Goal: Transaction & Acquisition: Purchase product/service

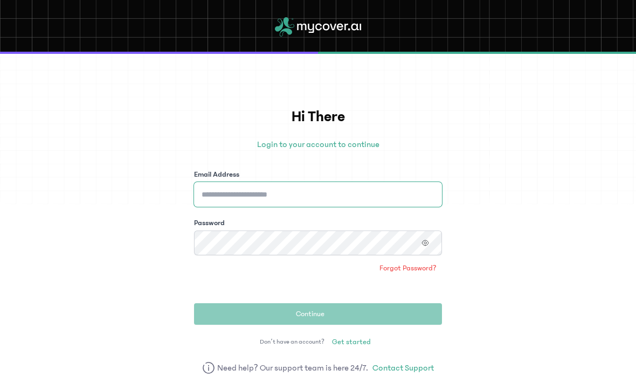
click at [400, 202] on input "Email Address" at bounding box center [318, 194] width 248 height 25
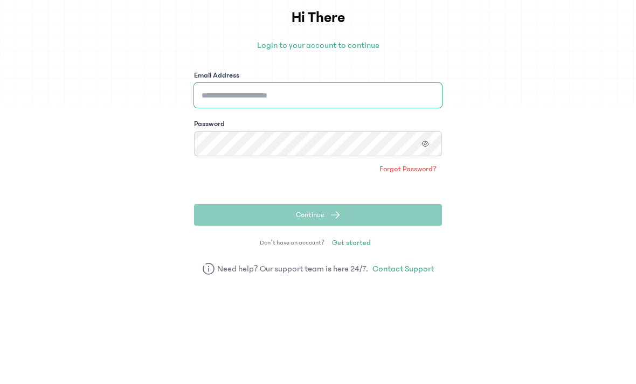
type input "**********"
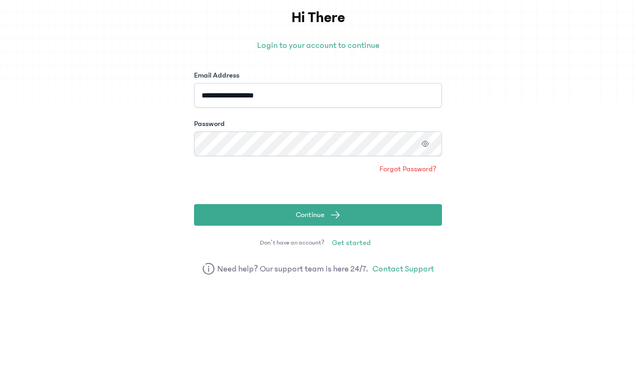
click at [318, 303] on button "Continue" at bounding box center [318, 314] width 248 height 22
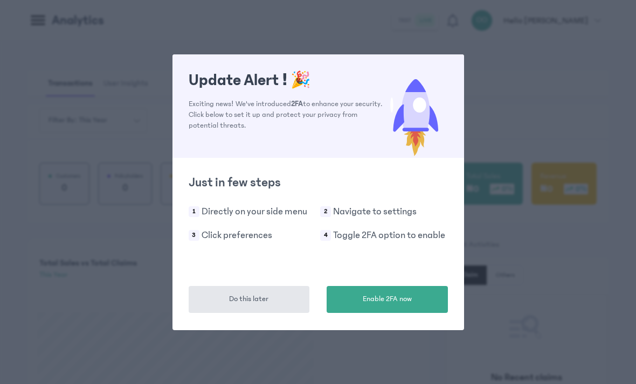
click at [221, 301] on button "Do this later" at bounding box center [249, 299] width 121 height 27
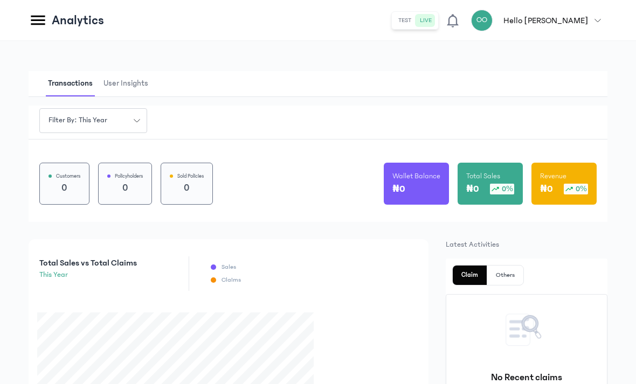
click at [42, 29] on icon at bounding box center [38, 20] width 19 height 19
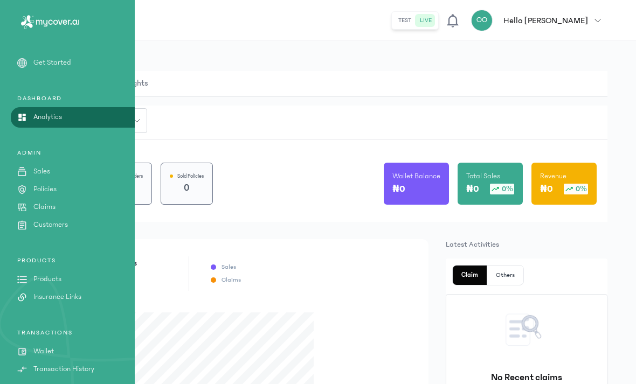
click at [38, 280] on p "Products" at bounding box center [47, 279] width 28 height 11
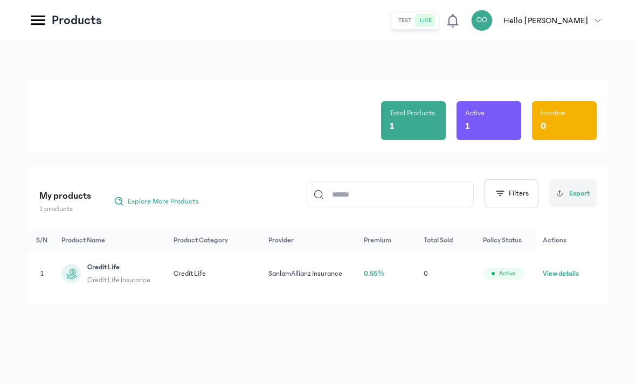
click at [26, 19] on header "Products test live OO Hello [PERSON_NAME] [PERSON_NAME] [EMAIL_ADDRESS][DOMAIN_…" at bounding box center [318, 20] width 636 height 41
click at [35, 26] on icon at bounding box center [38, 20] width 19 height 19
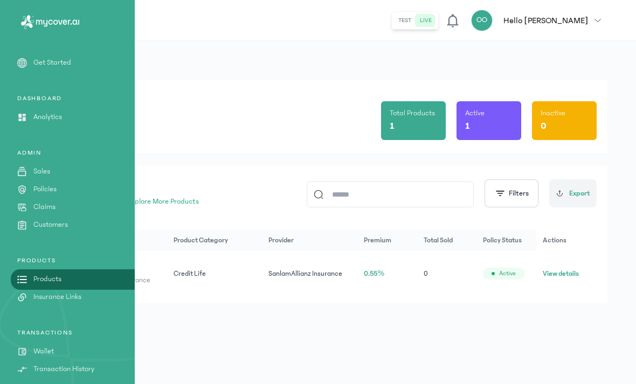
click at [27, 65] on link "Get Started" at bounding box center [67, 62] width 135 height 11
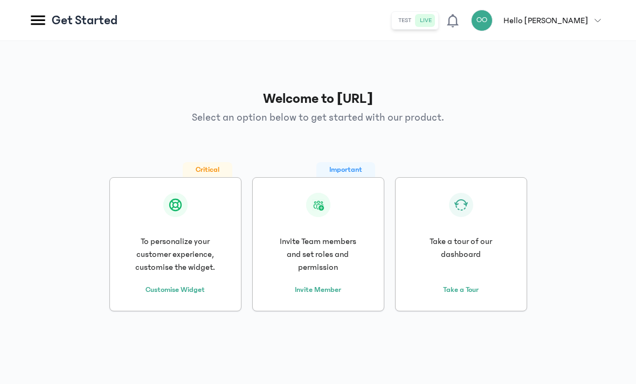
click at [23, 18] on header "Get Started test live OO Hello [PERSON_NAME] [PERSON_NAME] [EMAIL_ADDRESS][DOMA…" at bounding box center [318, 20] width 636 height 41
click at [33, 21] on icon at bounding box center [38, 20] width 19 height 19
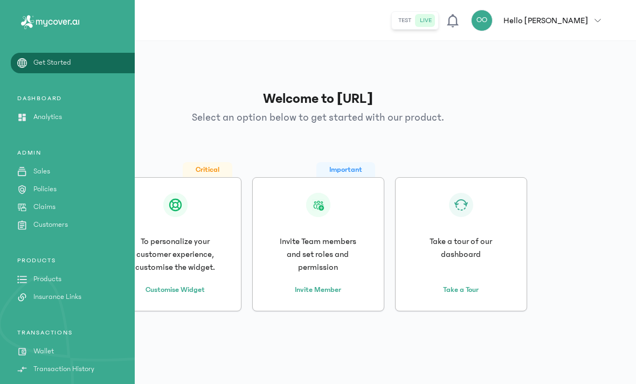
click at [41, 26] on icon at bounding box center [50, 22] width 66 height 14
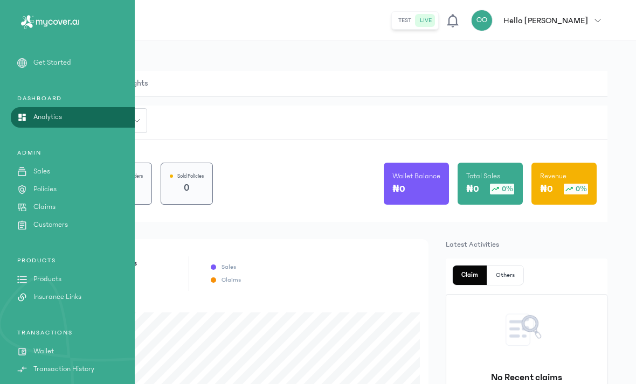
click at [546, 142] on div "Customers 0 Policyholders 0 Sold Policies 0 Wallet Balance ₦0 Total Sales ₦0 0%…" at bounding box center [318, 180] width 579 height 83
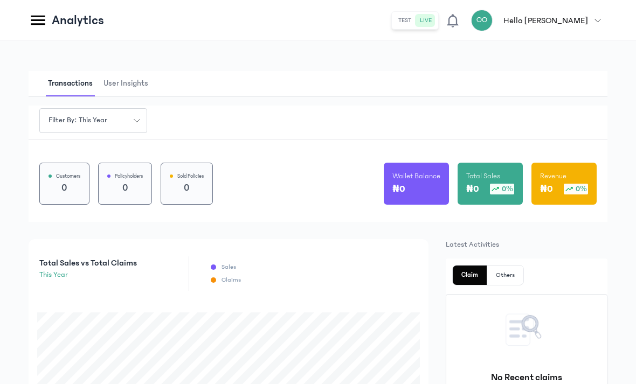
click at [38, 18] on icon at bounding box center [38, 20] width 19 height 19
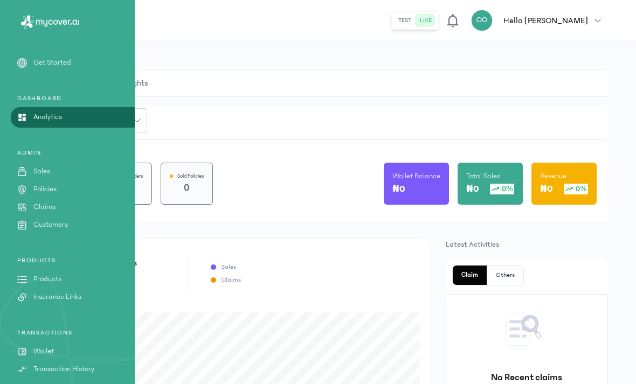
click at [25, 185] on icon at bounding box center [22, 190] width 10 height 10
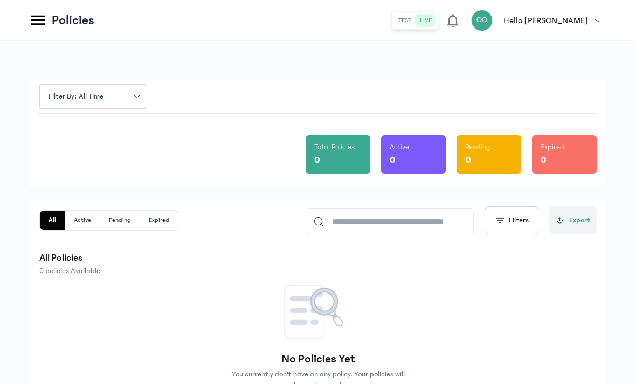
click at [36, 29] on icon at bounding box center [38, 20] width 19 height 19
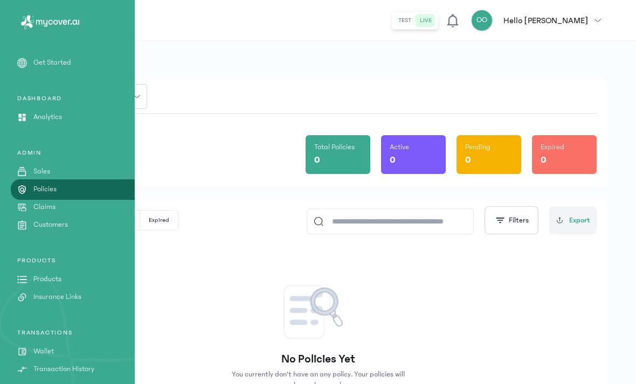
click at [40, 272] on div "PRODUCTS Products Insurance Links" at bounding box center [67, 279] width 135 height 46
click at [39, 281] on p "Products" at bounding box center [47, 279] width 28 height 11
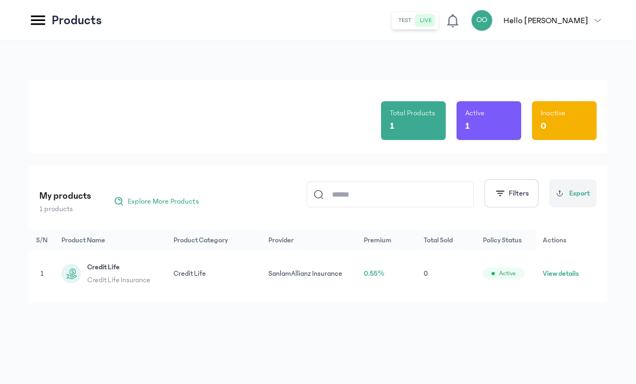
click at [550, 270] on button "View details" at bounding box center [561, 273] width 36 height 11
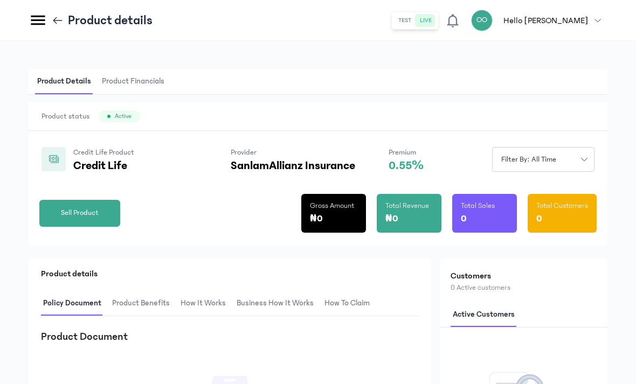
click at [84, 211] on span "Sell Product" at bounding box center [80, 212] width 38 height 11
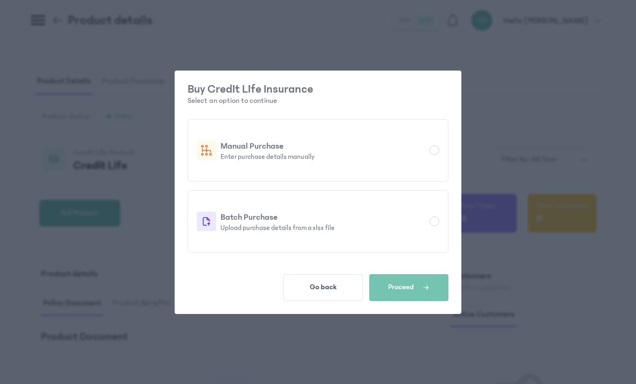
click at [420, 157] on p "Enter purchase details manually" at bounding box center [322, 156] width 205 height 9
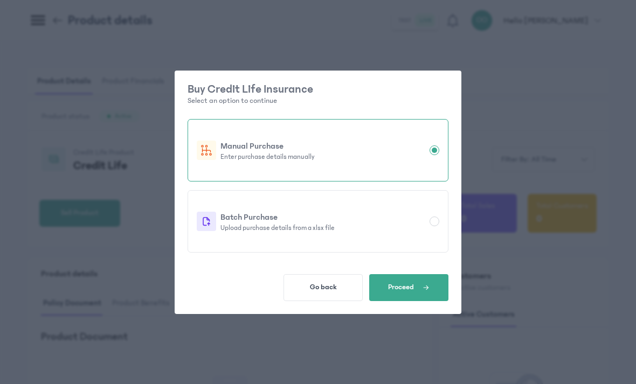
click at [427, 283] on icon "button" at bounding box center [425, 288] width 7 height 10
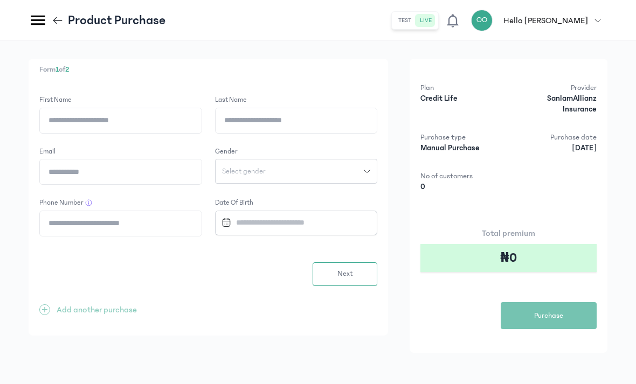
scroll to position [34, 0]
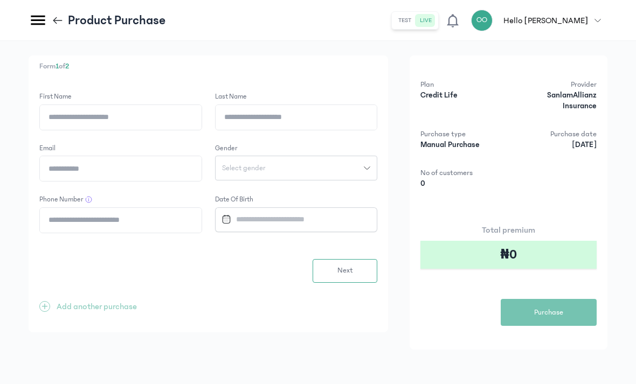
click at [86, 277] on div "Form 1 of 2 First Name Last Name Email Gender Select gender Phone Number Date o…" at bounding box center [208, 193] width 359 height 277
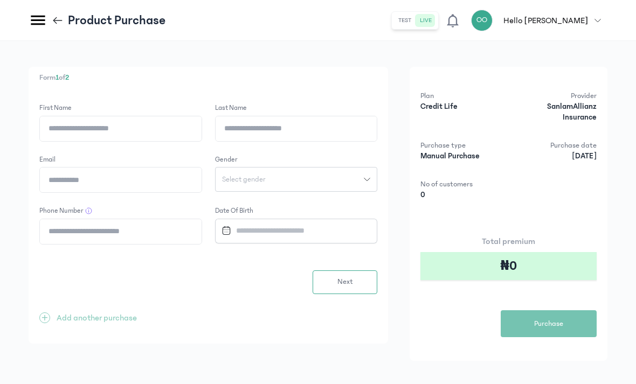
scroll to position [0, 0]
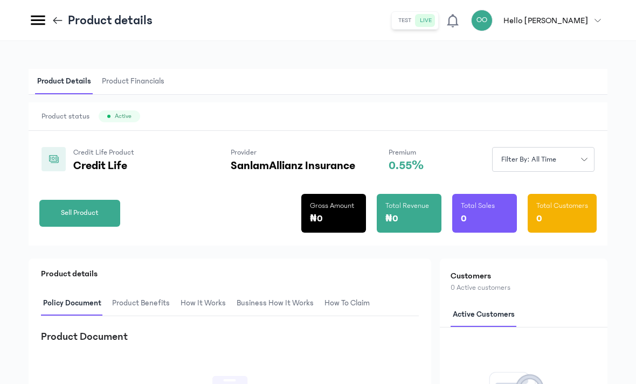
click at [79, 213] on span "Sell Product" at bounding box center [80, 212] width 38 height 11
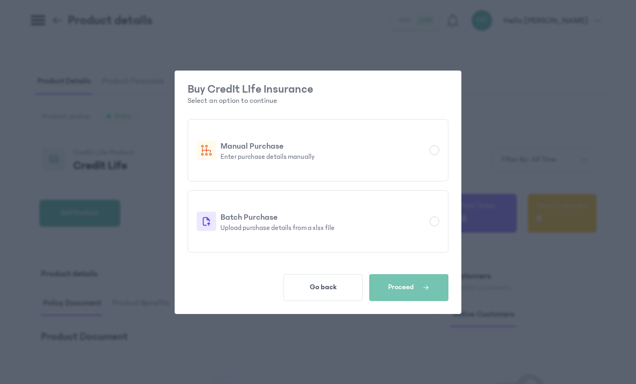
click at [434, 157] on div "Manual Purchase Enter purchase details manually" at bounding box center [318, 151] width 242 height 22
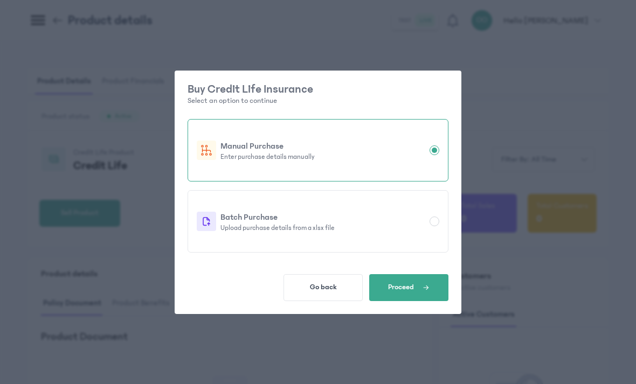
click at [420, 288] on span "button" at bounding box center [422, 288] width 16 height 10
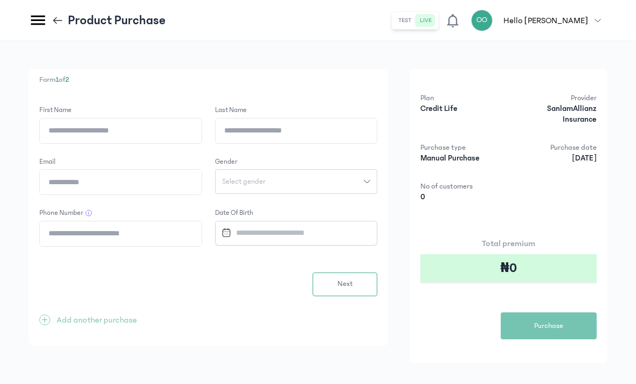
click at [47, 127] on input "First Name" at bounding box center [121, 131] width 162 height 25
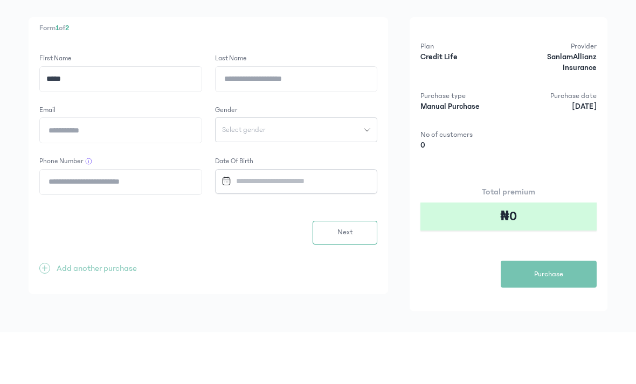
type input "*****"
click at [236, 119] on input "Last Name" at bounding box center [297, 131] width 162 height 25
type input "****"
click at [89, 170] on input "Email" at bounding box center [121, 182] width 162 height 25
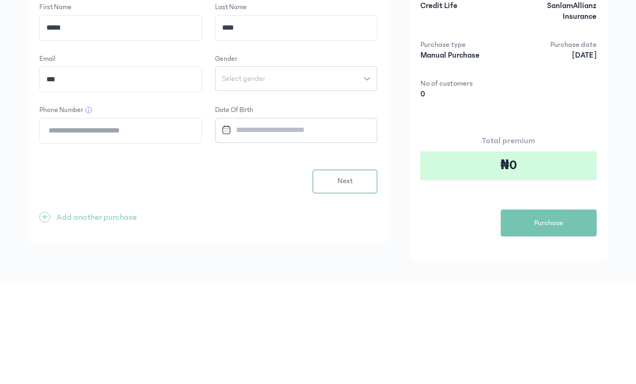
type input "***"
click at [17, 109] on div "Form 1 of 2 First Name ***** Last Name **** Email *** this must be a valid emai…" at bounding box center [318, 219] width 636 height 357
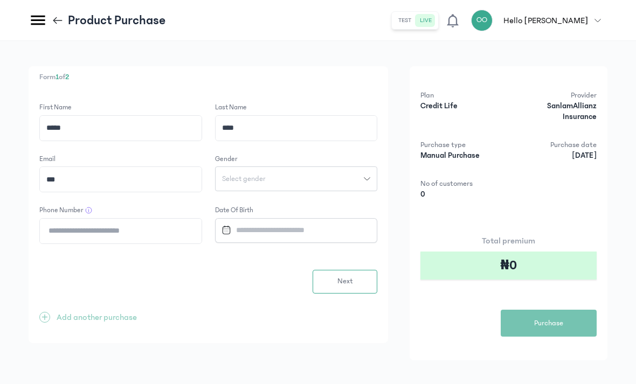
scroll to position [2, 0]
click at [82, 227] on input "Phone Number" at bounding box center [121, 232] width 162 height 25
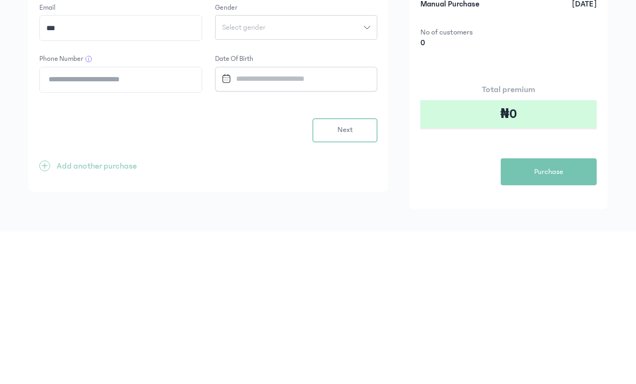
type input "**********"
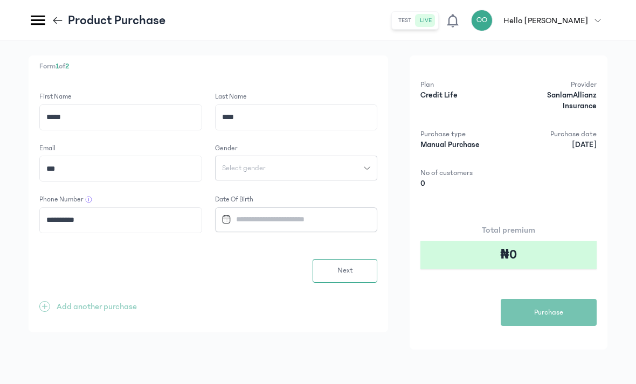
click at [82, 156] on input "***" at bounding box center [121, 168] width 162 height 25
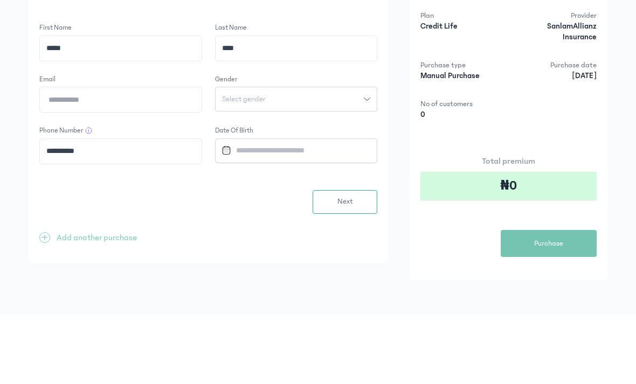
type input "**********"
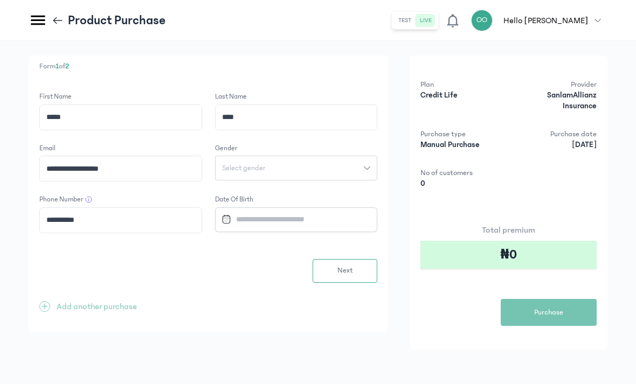
click at [360, 259] on button "Next" at bounding box center [344, 271] width 65 height 24
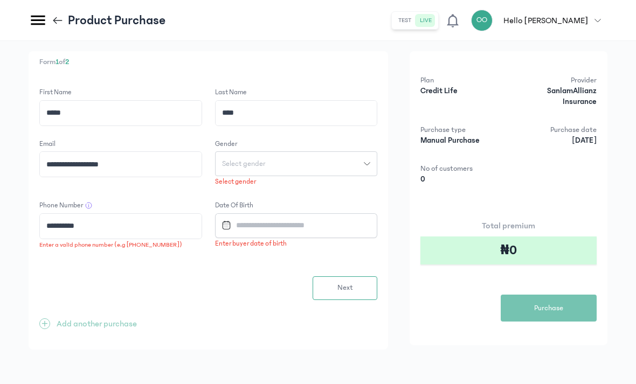
click at [356, 276] on button "Next" at bounding box center [344, 288] width 65 height 24
click at [358, 276] on button "Next" at bounding box center [344, 288] width 65 height 24
click at [358, 152] on button "Select gender" at bounding box center [296, 163] width 163 height 25
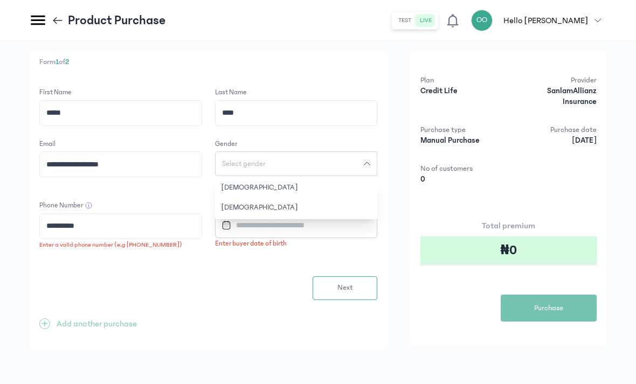
click at [345, 178] on button "[DEMOGRAPHIC_DATA]" at bounding box center [296, 188] width 163 height 20
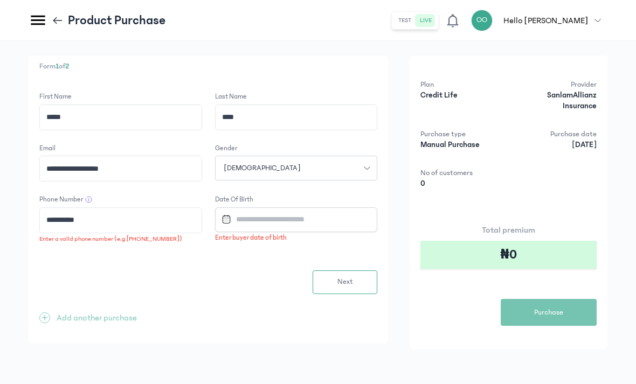
click at [344, 208] on input "Datepicker input" at bounding box center [292, 219] width 150 height 23
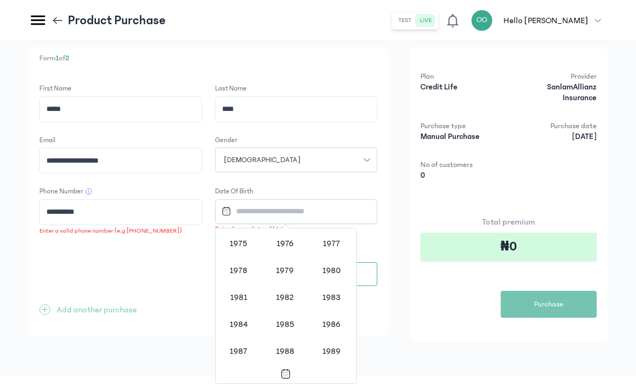
scroll to position [672, 0]
click at [339, 259] on div "1980" at bounding box center [331, 271] width 43 height 24
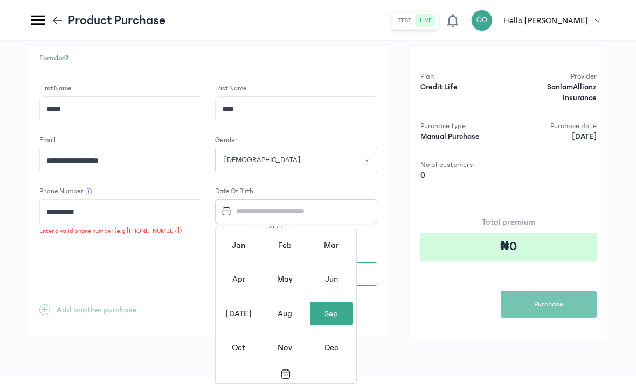
click at [330, 273] on div "Jun" at bounding box center [331, 279] width 43 height 24
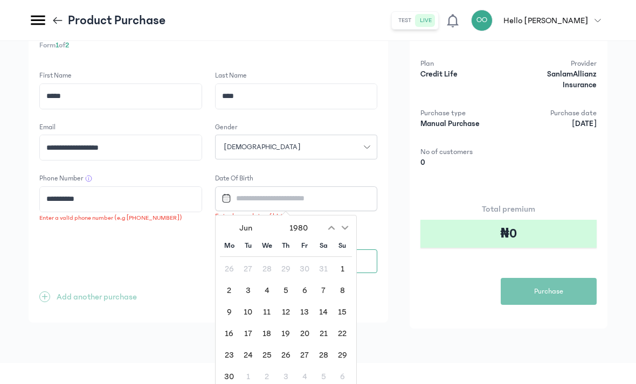
click at [322, 287] on div "7" at bounding box center [323, 290] width 19 height 19
type input "**********"
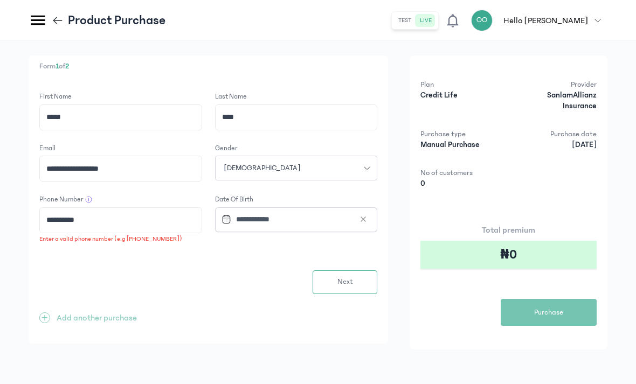
click at [346, 276] on span "Next" at bounding box center [345, 281] width 16 height 11
click at [109, 208] on input "**********" at bounding box center [121, 220] width 162 height 25
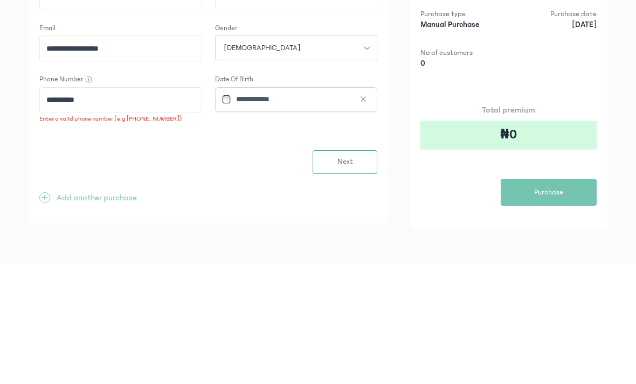
type input "**********"
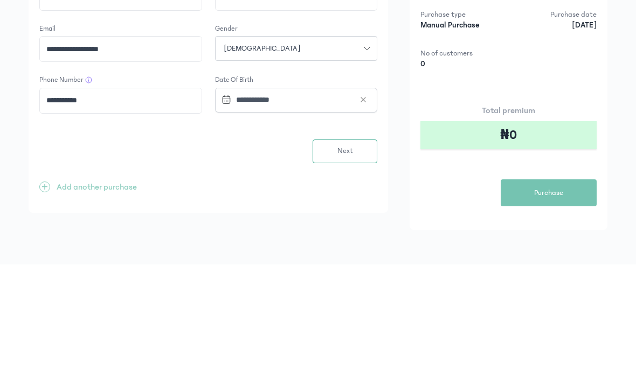
click at [348, 259] on button "Next" at bounding box center [344, 271] width 65 height 24
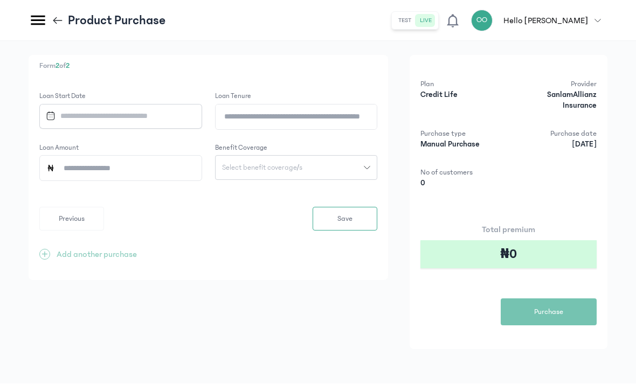
scroll to position [0, 0]
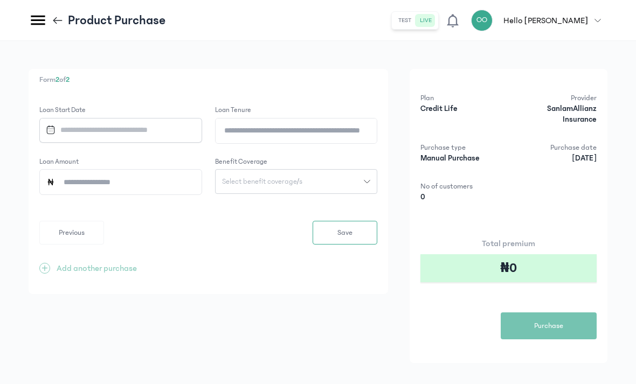
click at [61, 134] on input "Datepicker input" at bounding box center [116, 130] width 150 height 23
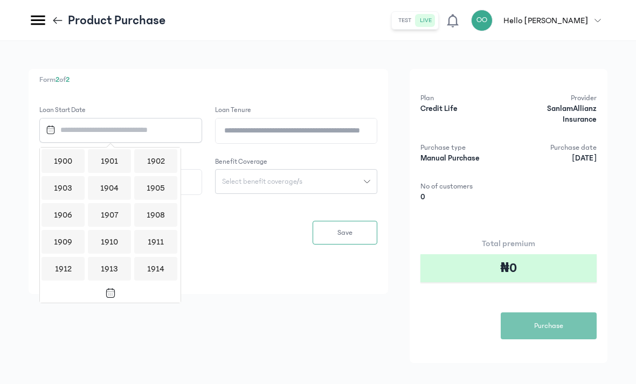
scroll to position [1044, 0]
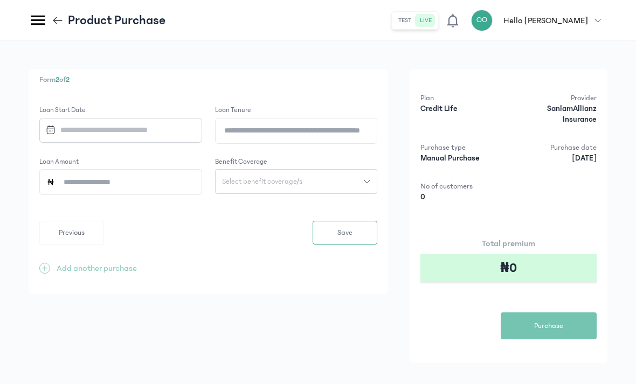
click at [286, 259] on div "Form 2 of 2 Loan Start Date Loan Tenure Loan Amount Benefit Coverage Select ben…" at bounding box center [208, 181] width 359 height 225
click at [71, 128] on input "Datepicker input" at bounding box center [116, 130] width 150 height 23
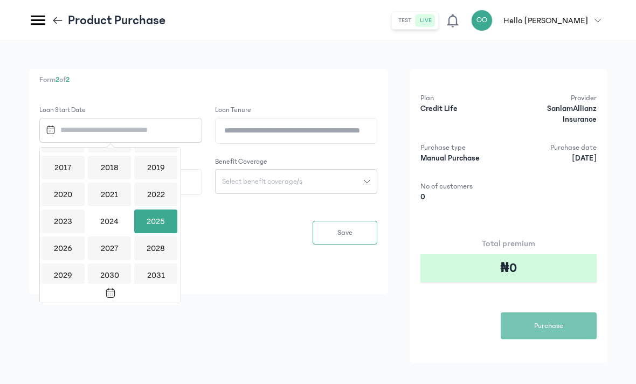
click at [142, 218] on div "2025" at bounding box center [155, 222] width 43 height 24
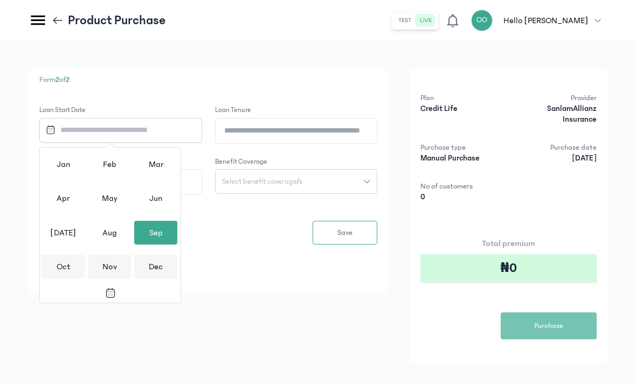
click at [361, 135] on input "Loan Tenure" at bounding box center [297, 131] width 162 height 25
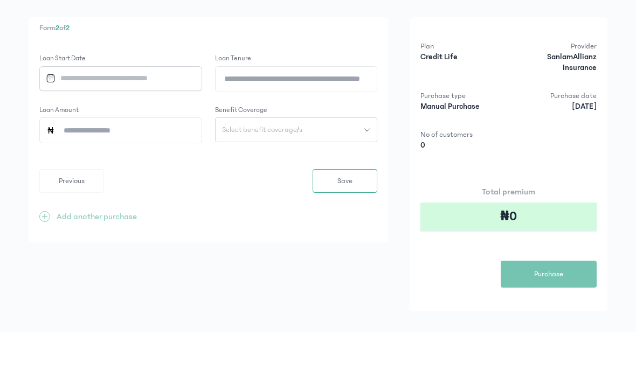
type input "*"
type input "**"
click at [460, 114] on div "Plan Credit Life Provider SanlamAllianz Insurance Purchase type Manual Purchase…" at bounding box center [508, 148] width 176 height 110
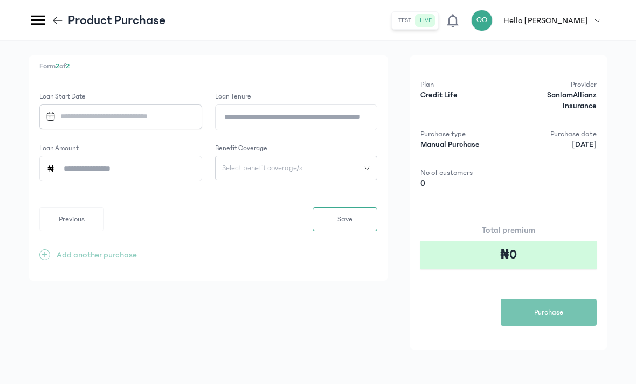
click at [73, 156] on input "Loan Amount" at bounding box center [125, 168] width 140 height 25
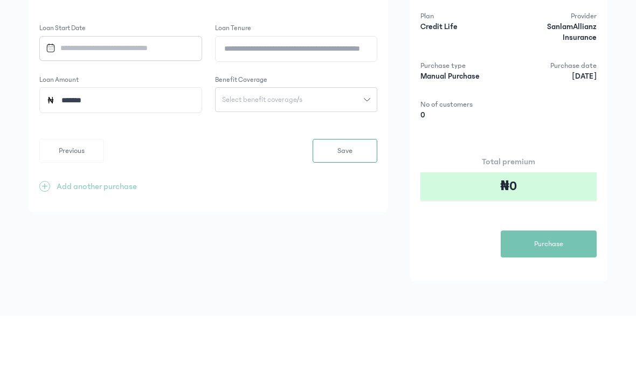
type input "*******"
click at [138, 113] on form "Loan Start Date Loan Tenure Must be a valid number Loan Amount ******* Benefit …" at bounding box center [208, 162] width 338 height 140
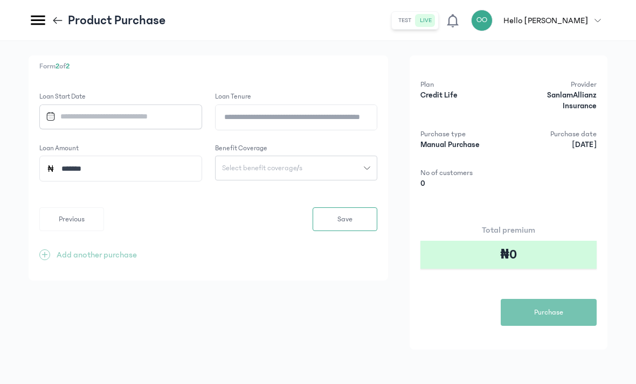
click at [353, 156] on button "Select benefit coverage/s" at bounding box center [296, 168] width 163 height 25
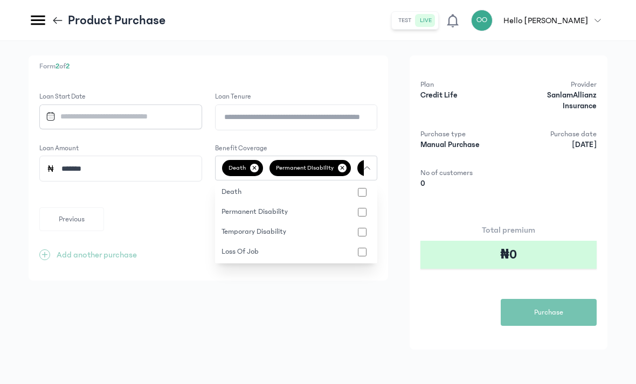
click at [473, 165] on div "Plan Credit Life Provider SanlamAllianz Insurance Purchase type Manual Purchase…" at bounding box center [508, 202] width 198 height 294
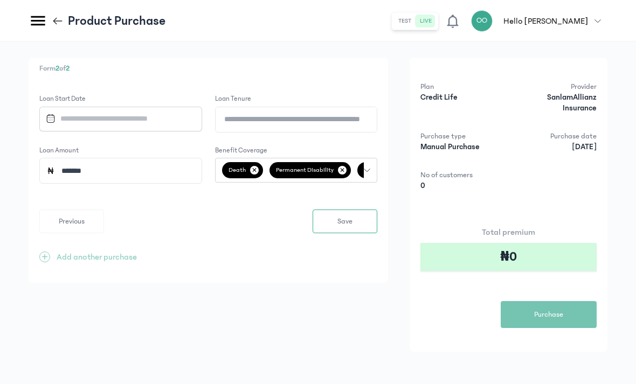
click at [64, 117] on input "Datepicker input" at bounding box center [116, 118] width 150 height 23
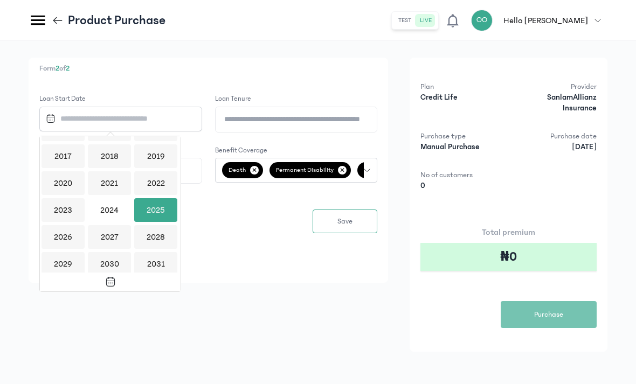
click at [154, 205] on div "2025" at bounding box center [155, 210] width 43 height 24
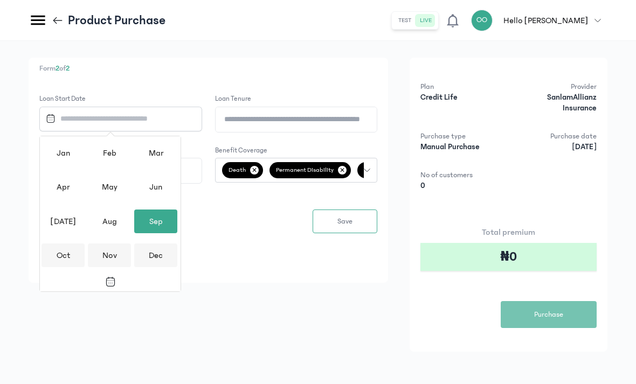
click at [146, 219] on div "Sep" at bounding box center [155, 222] width 43 height 24
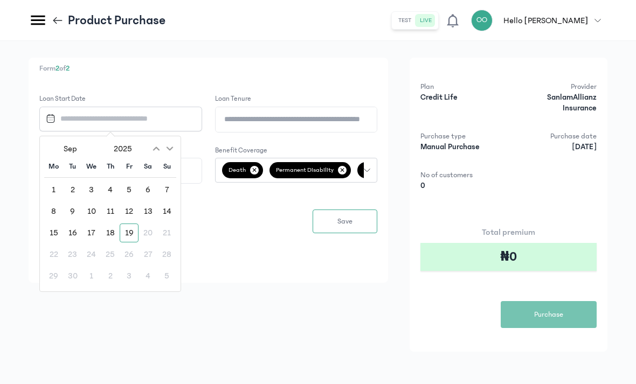
click at [58, 231] on div "15" at bounding box center [53, 233] width 19 height 19
type input "**********"
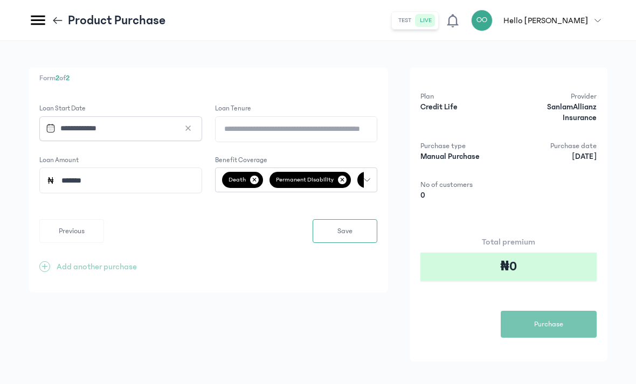
scroll to position [0, 0]
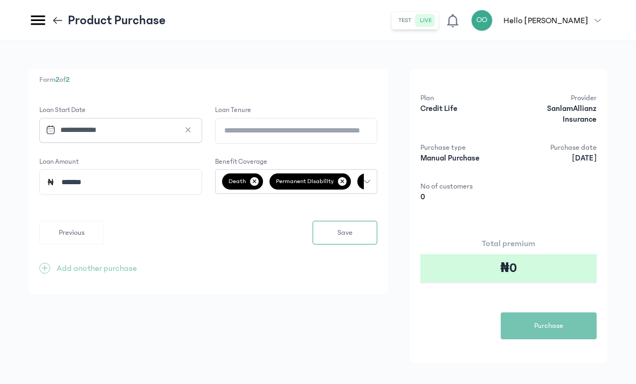
click at [371, 182] on button "death ✕ permanent disability ✕ loss of job ✕ [DEMOGRAPHIC_DATA] disability ✕" at bounding box center [296, 181] width 163 height 25
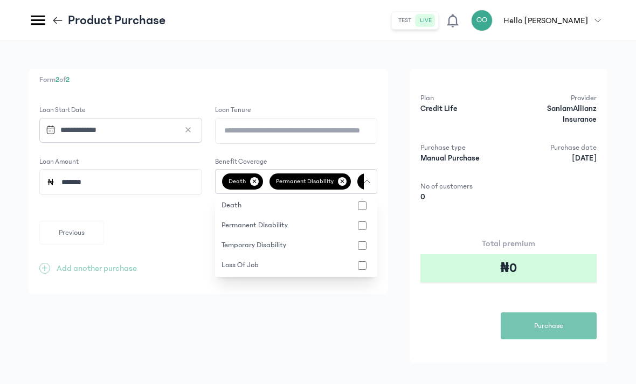
click at [361, 137] on input "Loan Tenure" at bounding box center [297, 131] width 162 height 25
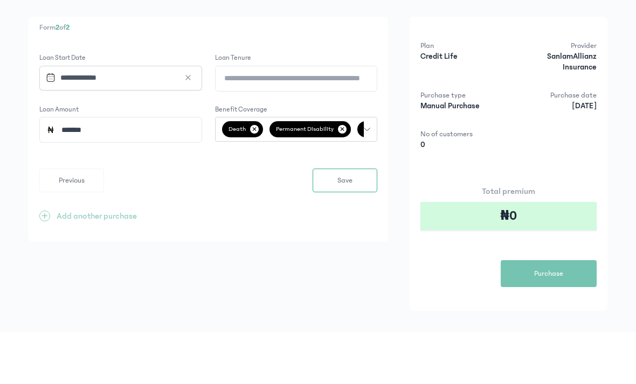
click at [419, 114] on div "Plan Credit Life Provider SanlamAllianz Insurance Purchase type Manual Purchase…" at bounding box center [508, 216] width 198 height 294
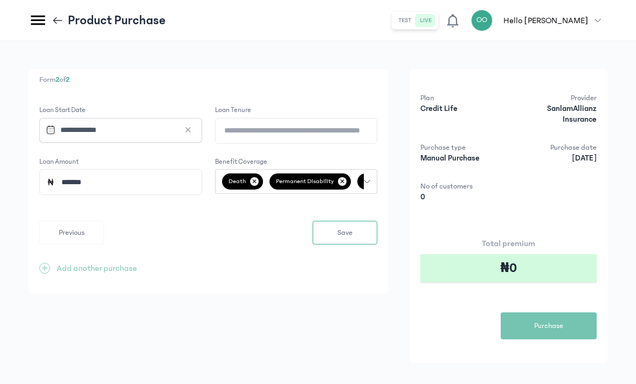
click at [354, 232] on button "Save" at bounding box center [344, 233] width 65 height 24
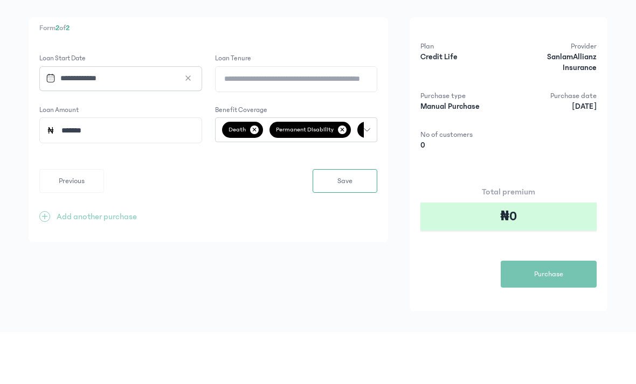
type input "**"
click at [470, 116] on div "Plan Credit Life Provider SanlamAllianz Insurance Purchase type Manual Purchase…" at bounding box center [508, 148] width 176 height 110
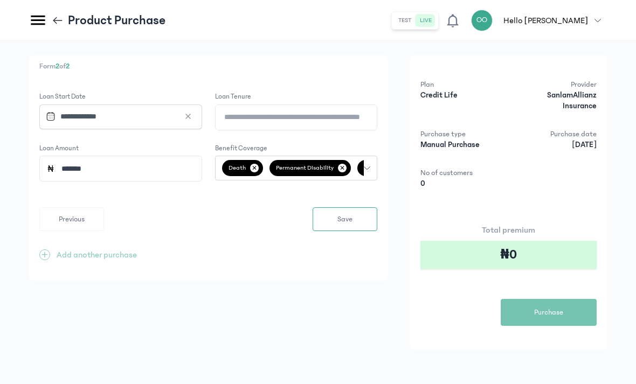
click at [357, 207] on button "Save" at bounding box center [344, 219] width 65 height 24
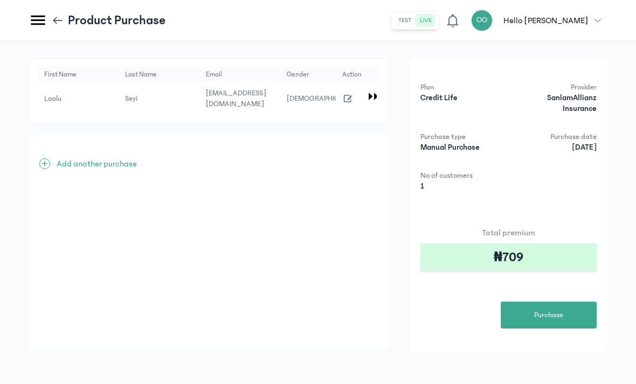
scroll to position [0, 0]
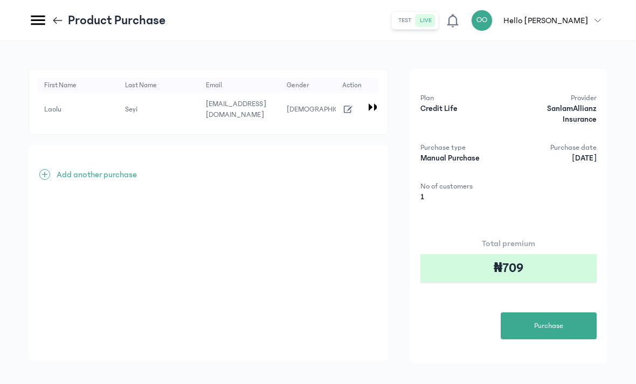
click at [372, 102] on div at bounding box center [371, 107] width 11 height 10
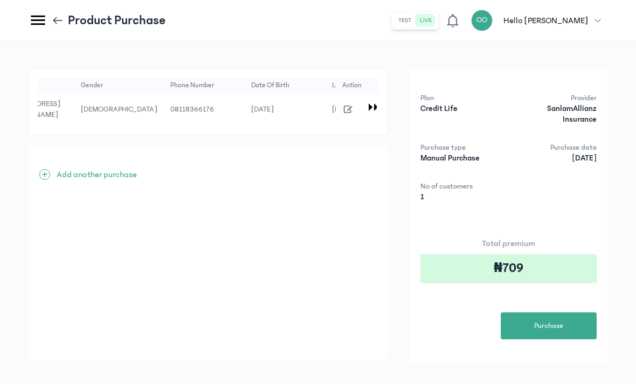
scroll to position [0, 206]
click at [343, 103] on icon "button" at bounding box center [348, 109] width 12 height 12
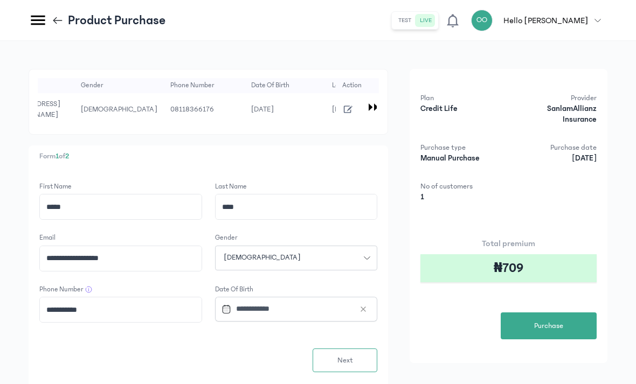
click at [359, 349] on button "Next" at bounding box center [344, 361] width 65 height 24
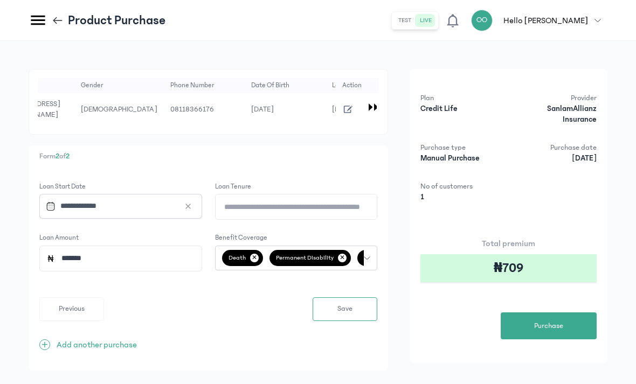
click at [348, 199] on input "**" at bounding box center [297, 207] width 162 height 25
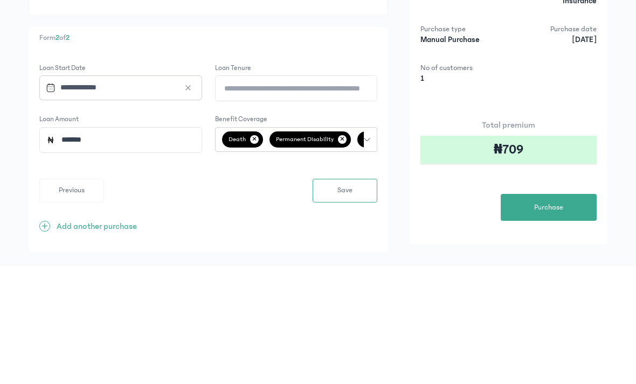
click at [531, 85] on div "Plan Credit Life Provider SanlamAllianz Insurance Purchase type Manual Purchase…" at bounding box center [508, 216] width 198 height 294
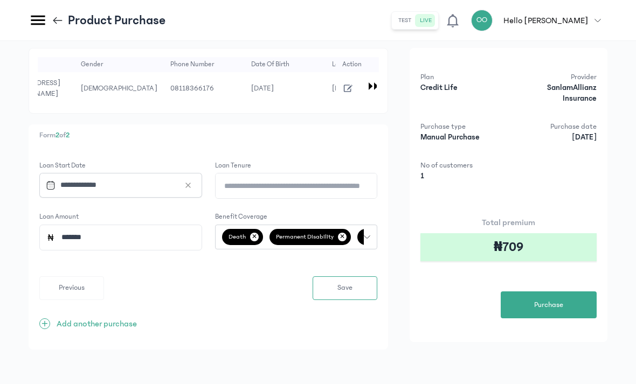
click at [343, 173] on input "**" at bounding box center [297, 185] width 162 height 25
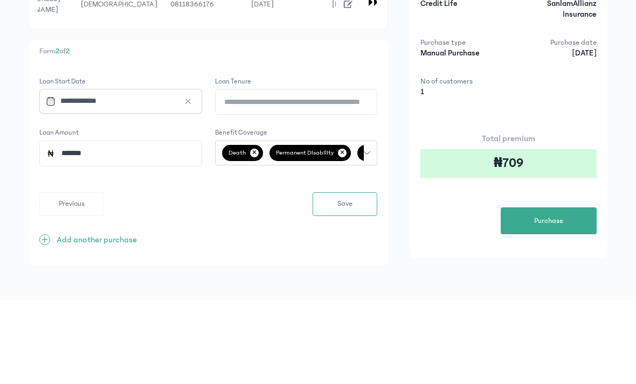
type input "*"
click at [430, 91] on div "Plan Credit Life Provider SanlamAllianz Insurance Purchase type Manual Purchase…" at bounding box center [508, 195] width 198 height 294
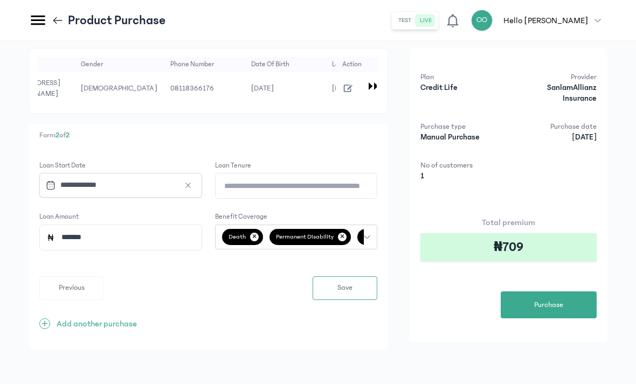
click at [365, 225] on button "death ✕ permanent disability ✕ loss of job ✕ [DEMOGRAPHIC_DATA] disability ✕" at bounding box center [296, 237] width 163 height 25
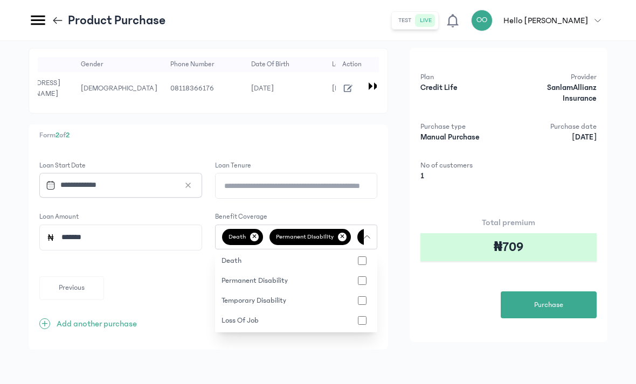
click at [228, 271] on button "permanent disability" at bounding box center [296, 281] width 163 height 20
click at [179, 242] on form "**********" at bounding box center [208, 231] width 338 height 140
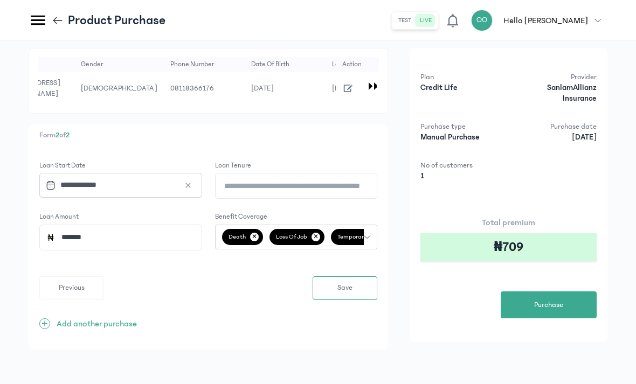
click at [324, 276] on button "Save" at bounding box center [344, 288] width 65 height 24
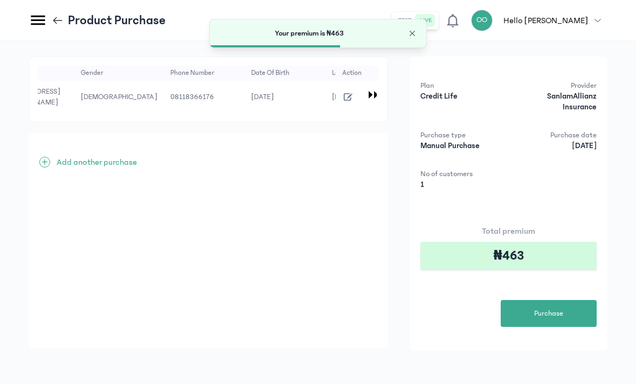
scroll to position [0, 0]
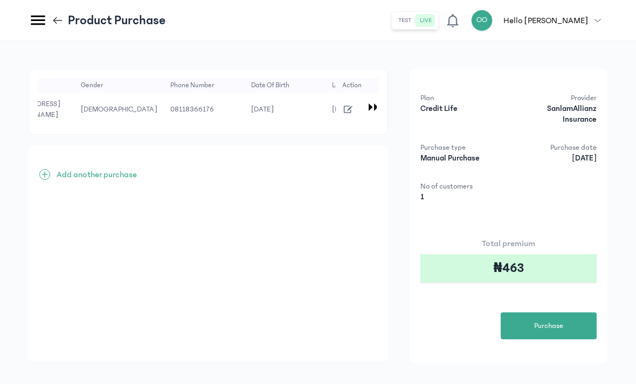
click at [339, 109] on td at bounding box center [357, 109] width 43 height 32
click at [347, 106] on icon "button" at bounding box center [348, 109] width 12 height 12
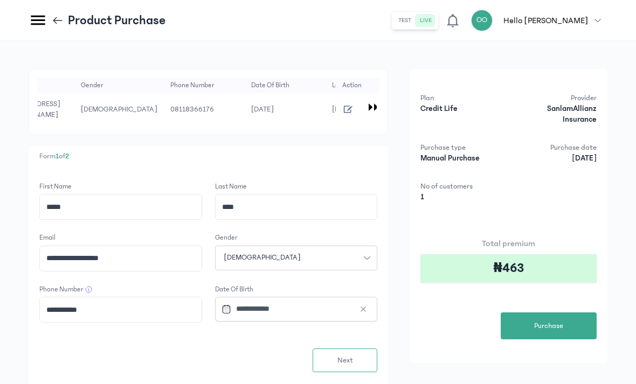
click at [325, 349] on button "Next" at bounding box center [344, 361] width 65 height 24
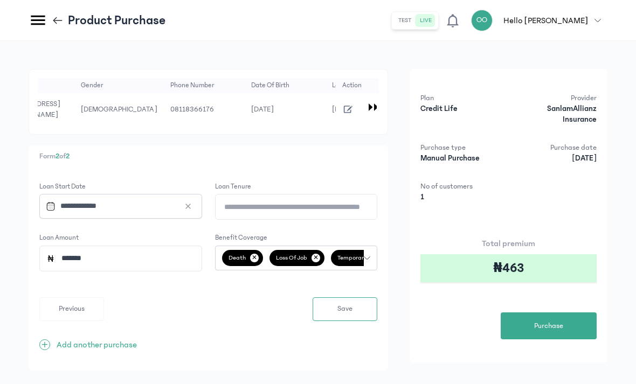
click at [369, 256] on icon "button" at bounding box center [367, 257] width 6 height 3
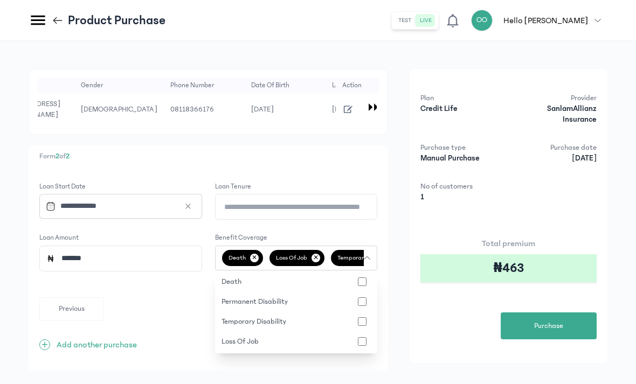
click at [405, 165] on div "**********" at bounding box center [318, 220] width 579 height 302
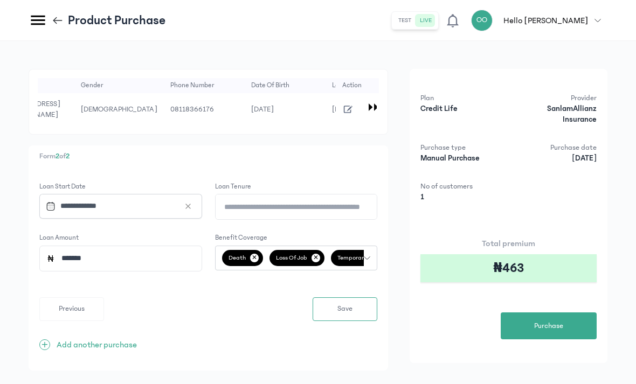
click at [341, 303] on span "Save" at bounding box center [344, 308] width 15 height 11
